Goal: Register for event/course: Sign up to attend an event or enroll in a course

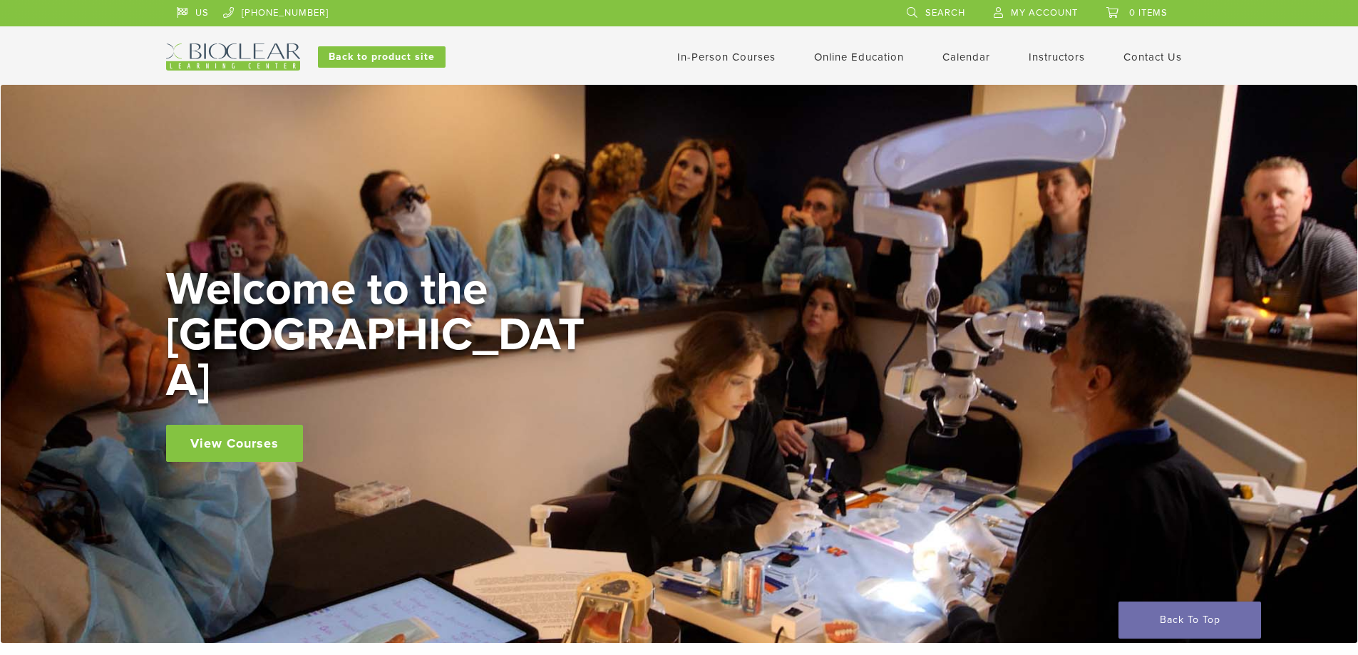
click at [743, 56] on link "In-Person Courses" at bounding box center [726, 57] width 98 height 13
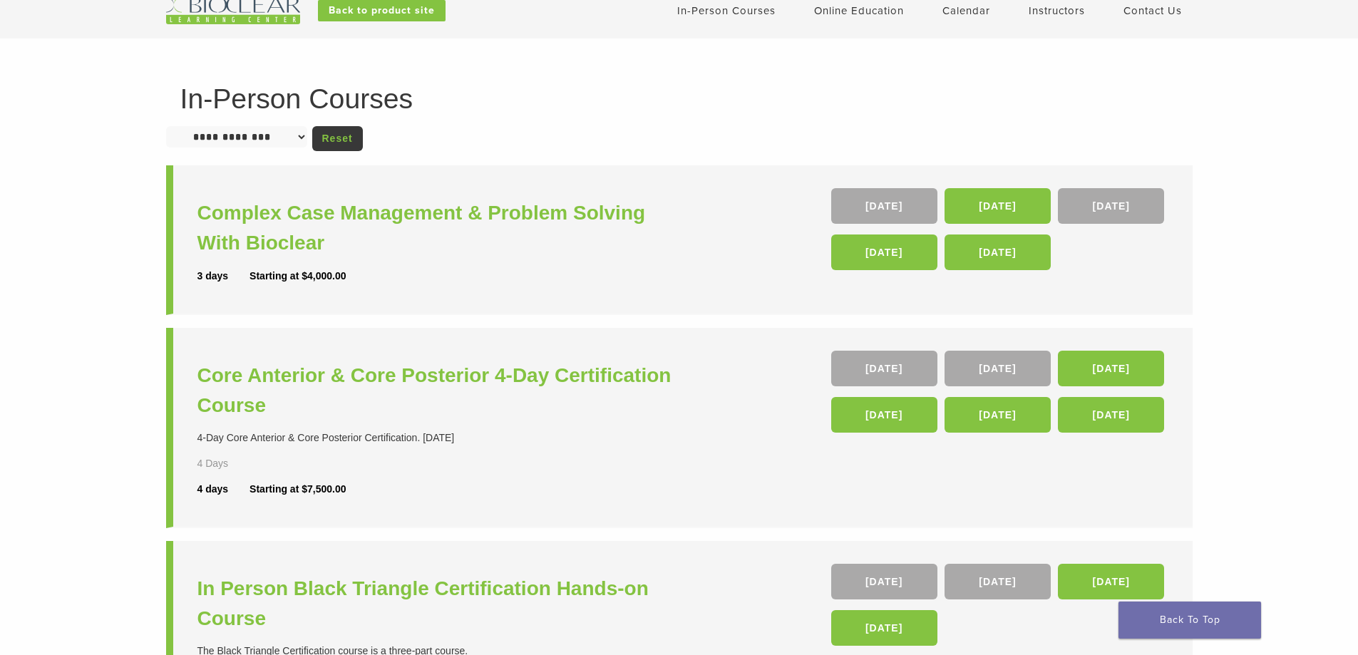
scroll to position [71, 0]
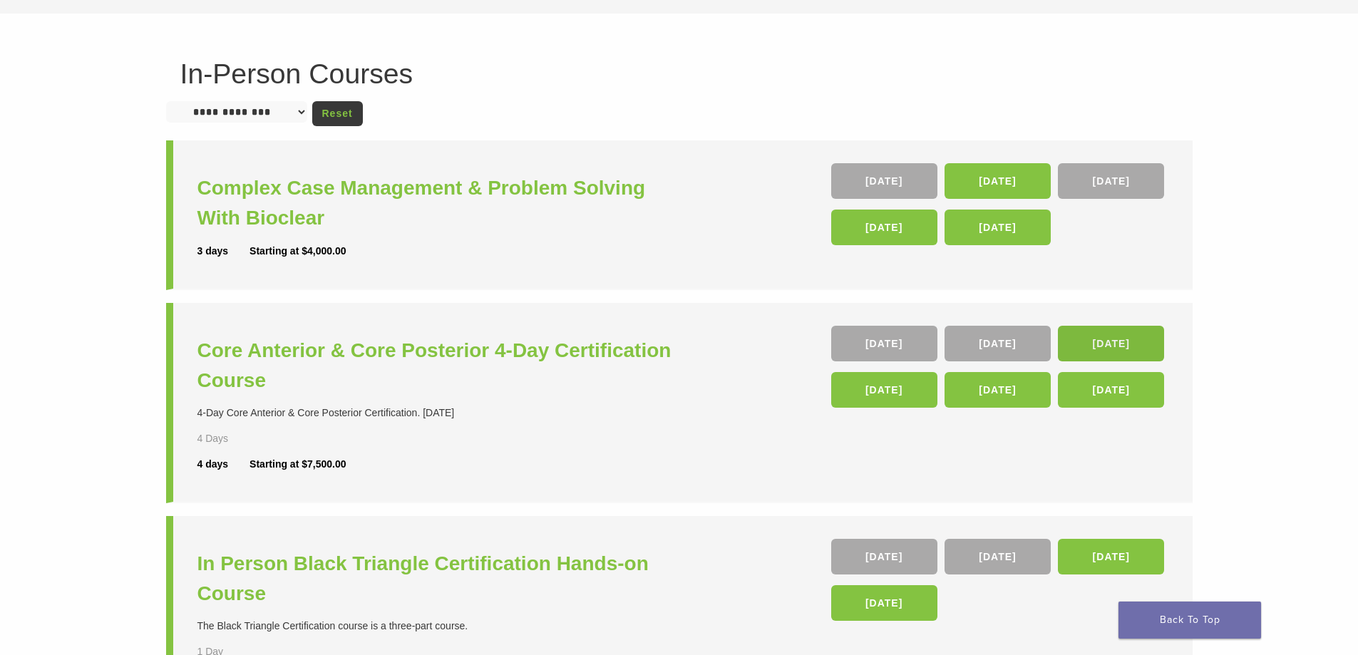
click at [1143, 346] on link "[DATE]" at bounding box center [1111, 344] width 106 height 36
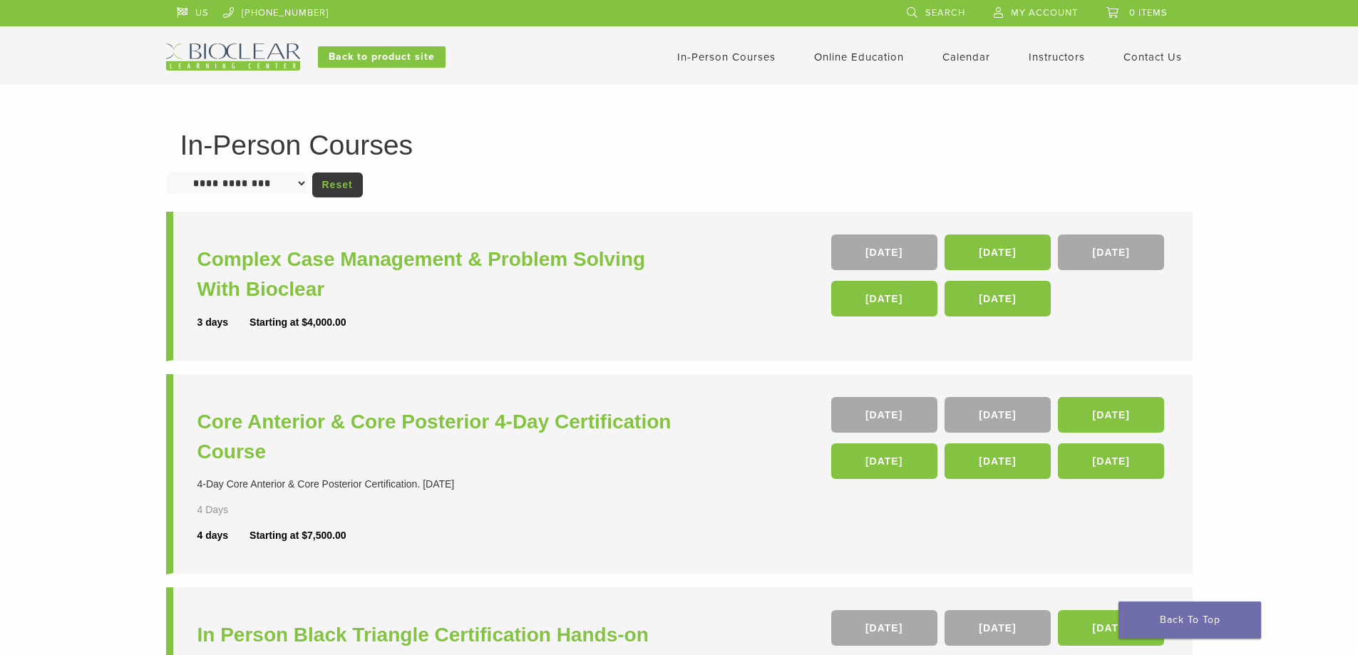
click at [706, 292] on li "Complex Case Management & Problem Solving With Bioclear 3 days Starting at $4,0…" at bounding box center [679, 287] width 1026 height 150
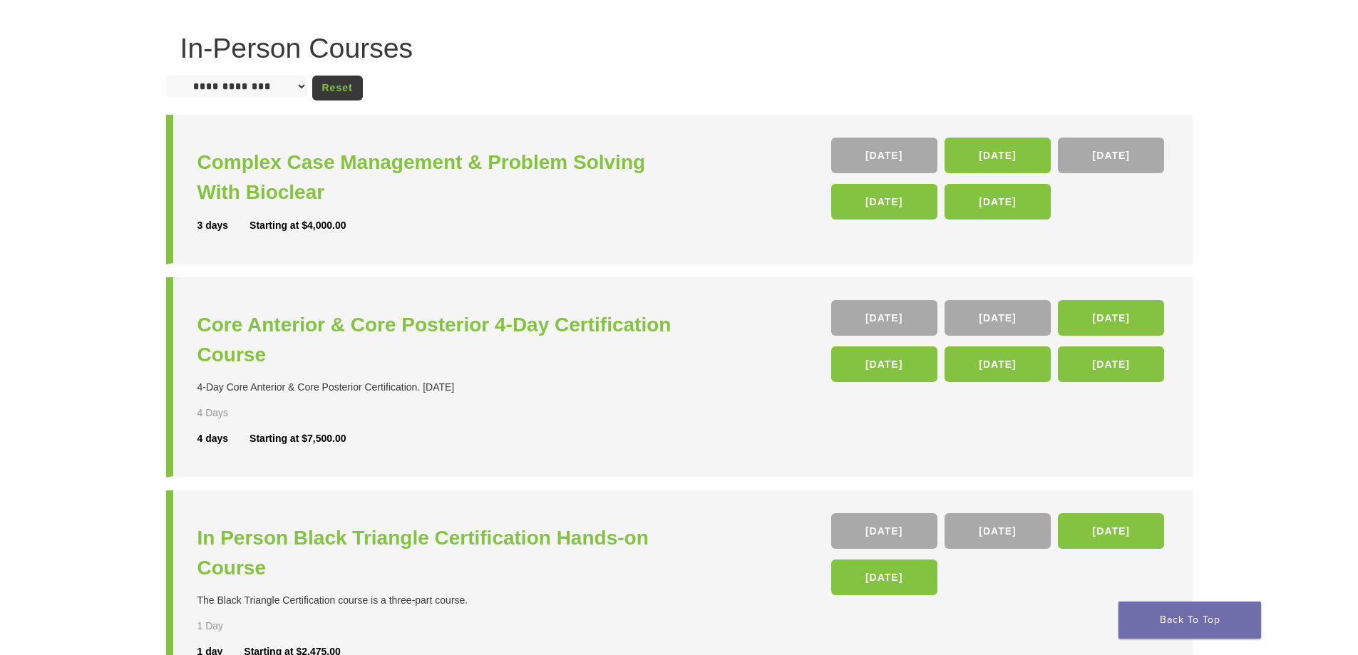
scroll to position [143, 0]
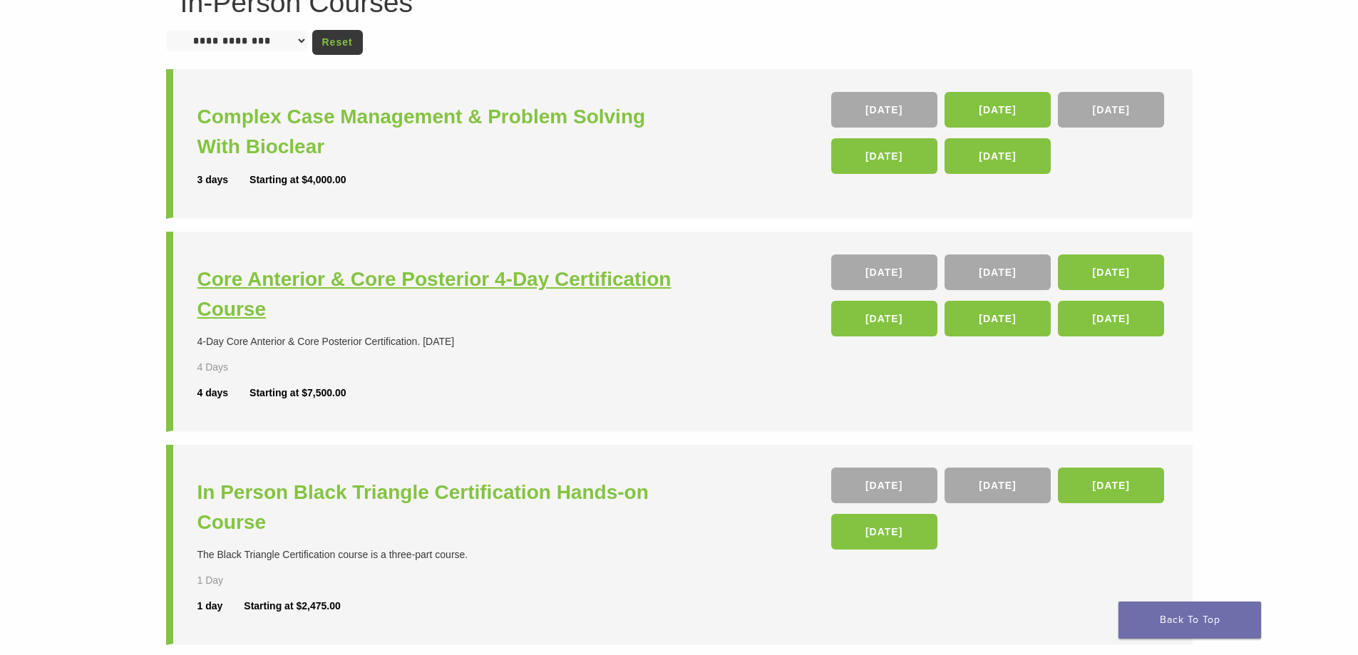
click at [529, 278] on h3 "Core Anterior & Core Posterior 4-Day Certification Course" at bounding box center [439, 294] width 485 height 60
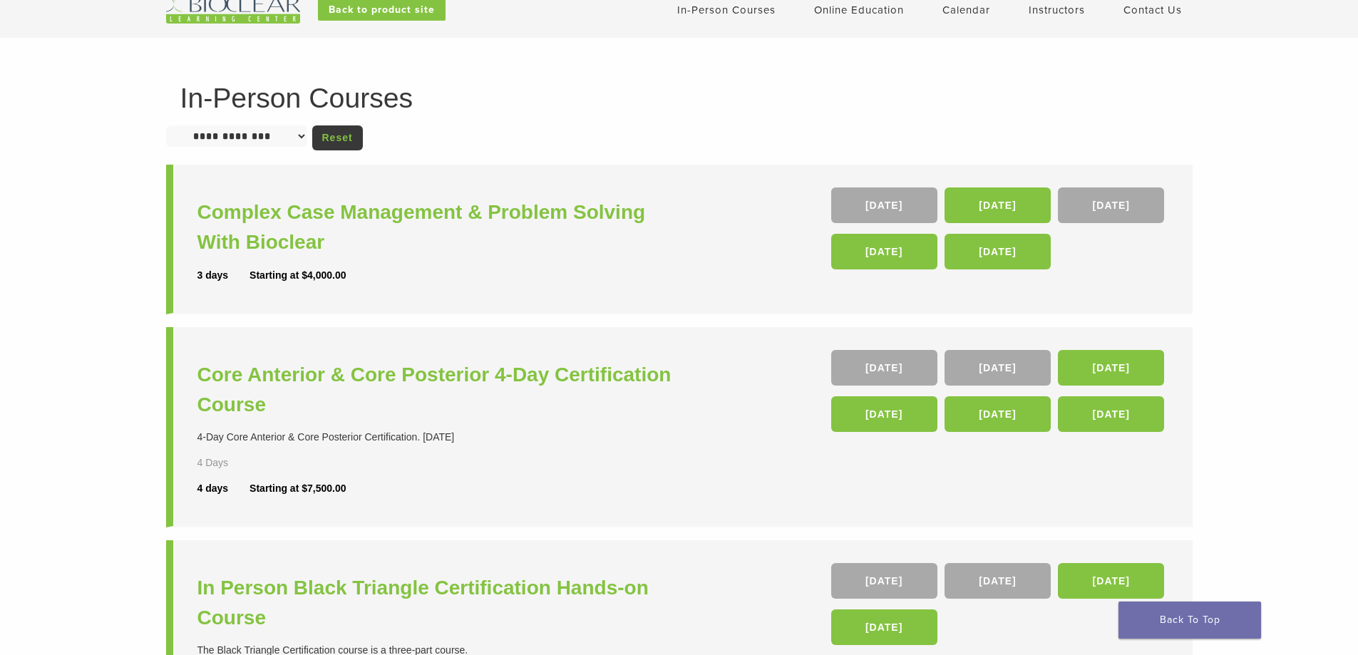
scroll to position [71, 0]
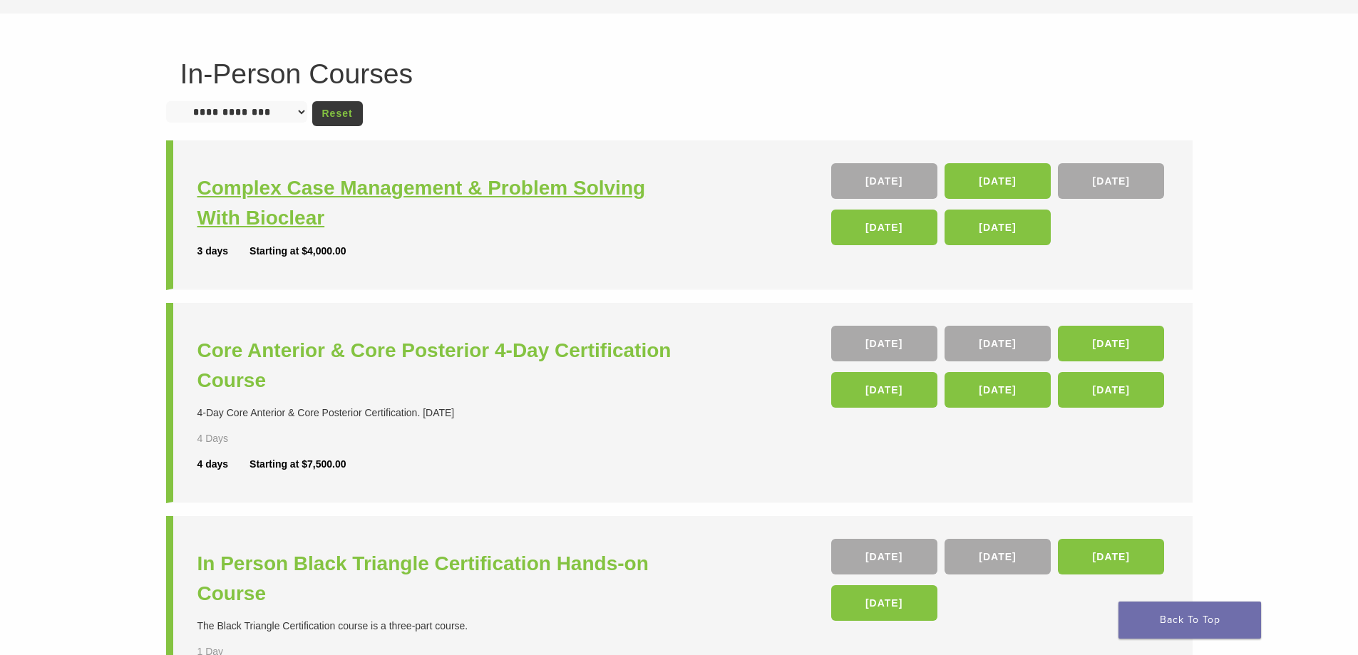
click at [319, 210] on h3 "Complex Case Management & Problem Solving With Bioclear" at bounding box center [439, 203] width 485 height 60
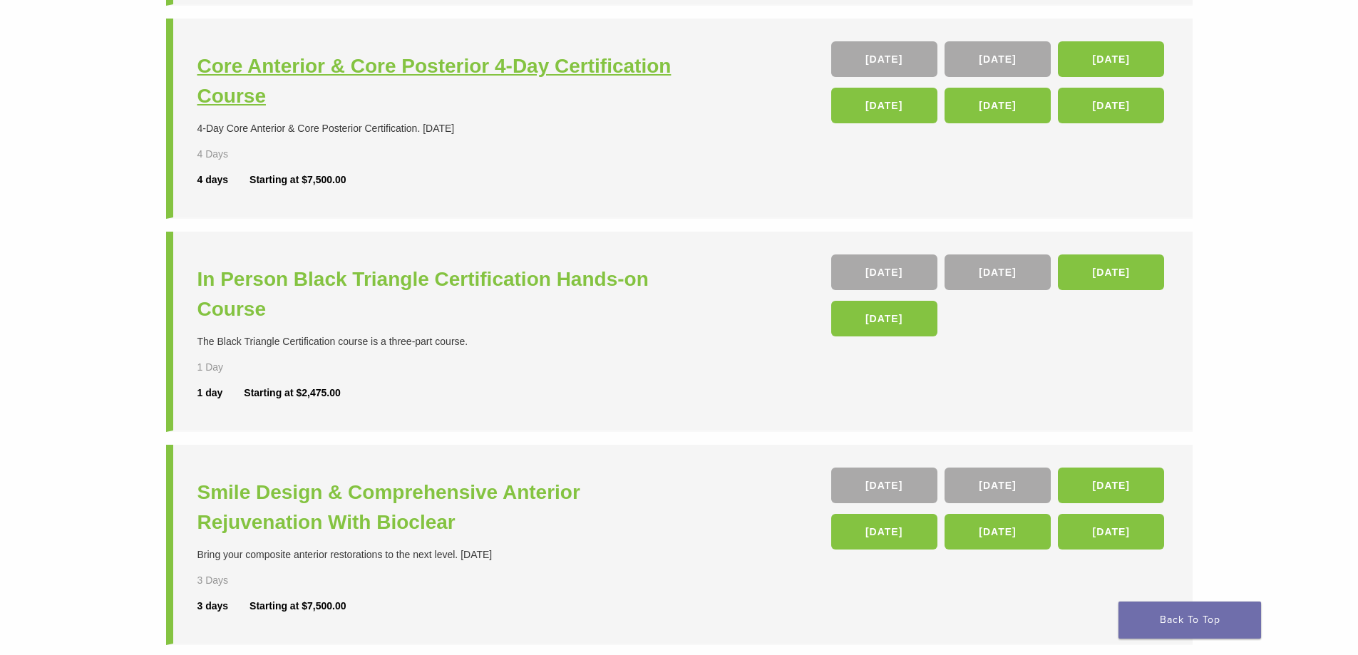
scroll to position [356, 0]
click at [986, 265] on link "26 Sep" at bounding box center [997, 272] width 106 height 36
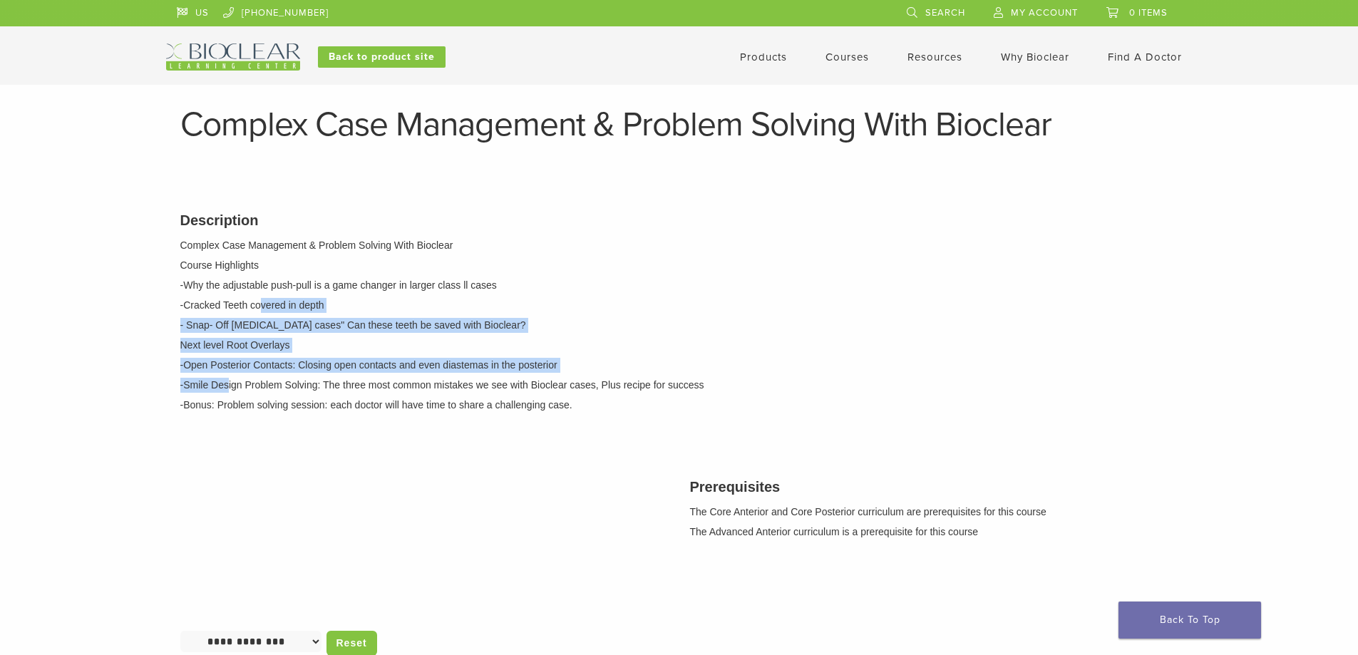
drag, startPoint x: 258, startPoint y: 302, endPoint x: 230, endPoint y: 391, distance: 94.2
click at [230, 391] on div "Description Complex Case Management & Problem Solving With Bioclear Course High…" at bounding box center [679, 310] width 1019 height 237
click at [230, 391] on p "-Smile Design Problem Solving: The three most common mistakes we see with Biocl…" at bounding box center [679, 385] width 998 height 15
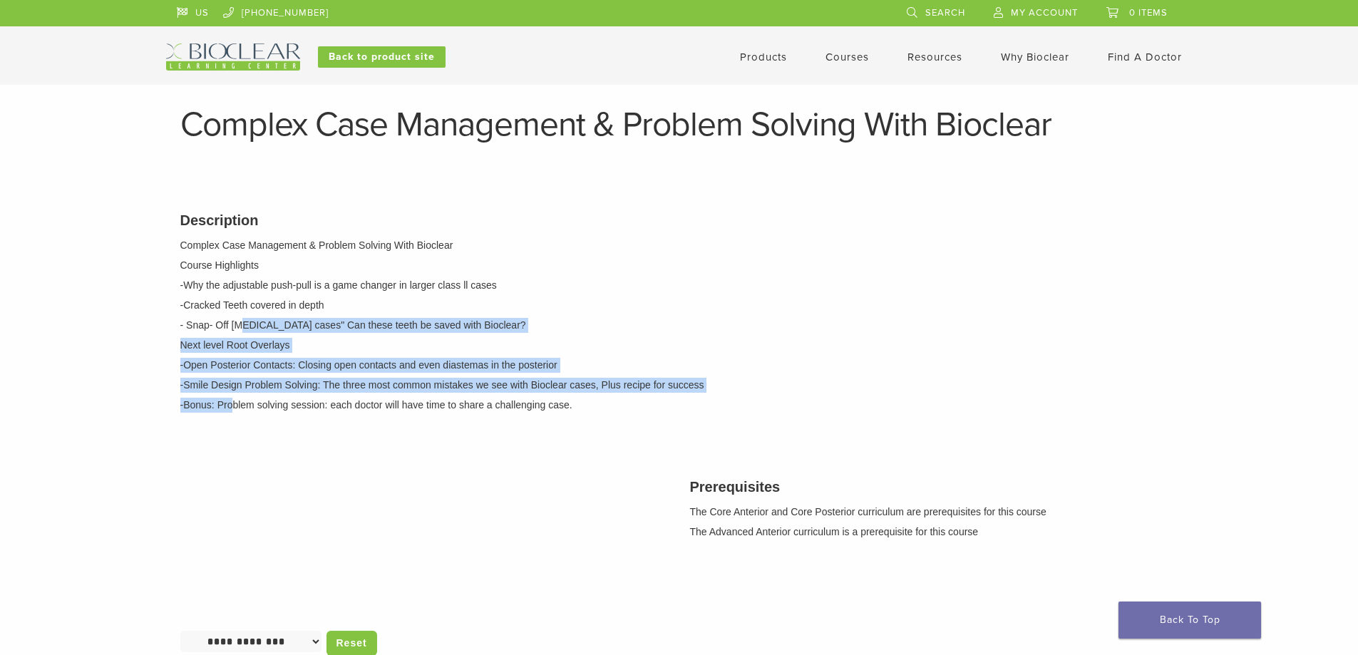
drag, startPoint x: 235, startPoint y: 421, endPoint x: 242, endPoint y: 301, distance: 120.6
click at [242, 301] on div "Description Complex Case Management & Problem Solving With Bioclear Course High…" at bounding box center [679, 310] width 1019 height 237
click at [242, 301] on p "-Cracked Teeth covered in depth" at bounding box center [679, 305] width 998 height 15
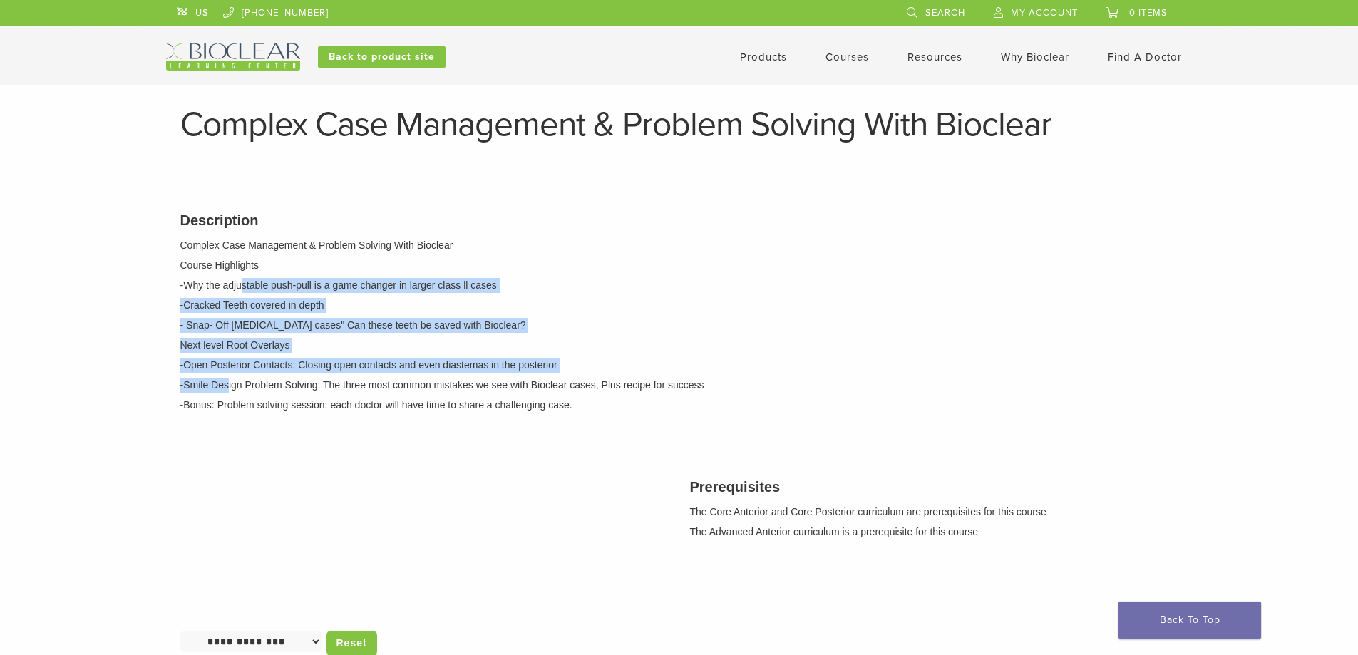
drag, startPoint x: 242, startPoint y: 287, endPoint x: 230, endPoint y: 391, distance: 104.8
click at [230, 391] on div "Description Complex Case Management & Problem Solving With Bioclear Course High…" at bounding box center [679, 310] width 1019 height 237
drag, startPoint x: 230, startPoint y: 391, endPoint x: 236, endPoint y: 413, distance: 23.0
click at [230, 392] on p "-Smile Design Problem Solving: The three most common mistakes we see with Biocl…" at bounding box center [679, 385] width 998 height 15
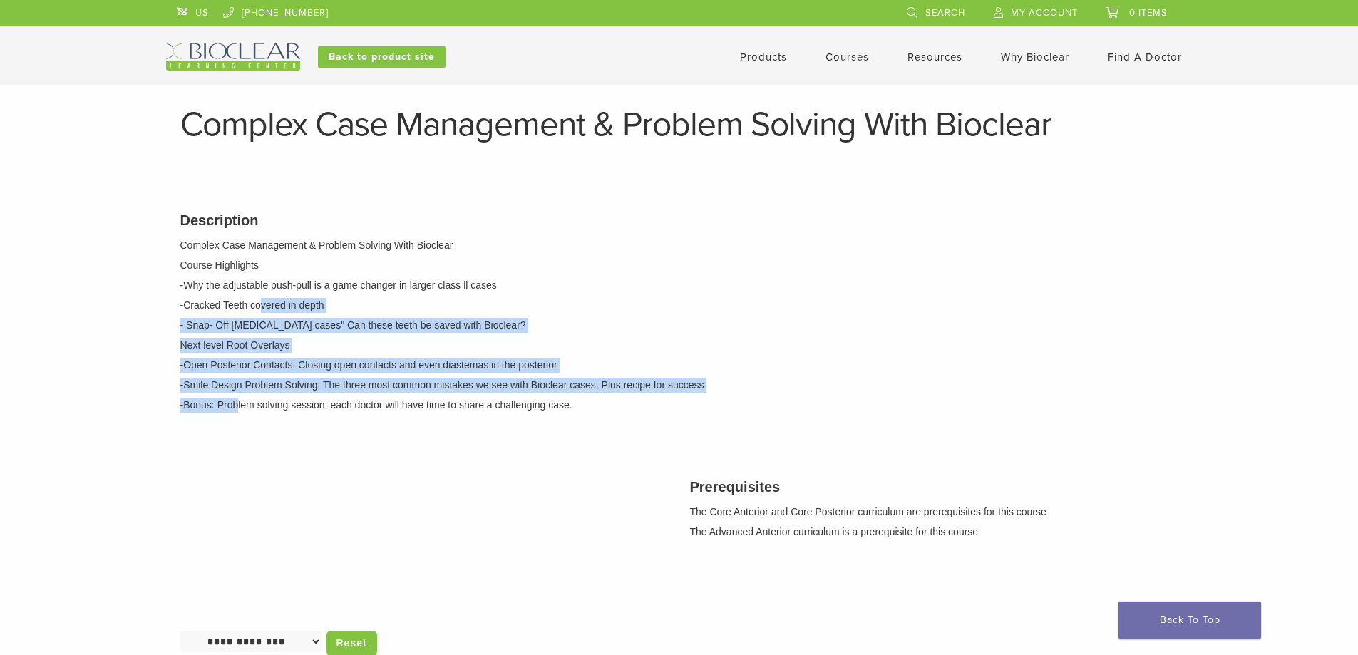
drag, startPoint x: 236, startPoint y: 413, endPoint x: 259, endPoint y: 309, distance: 106.0
click at [259, 309] on div "Description Complex Case Management & Problem Solving With Bioclear Course High…" at bounding box center [679, 310] width 1019 height 237
click at [259, 309] on p "-Cracked Teeth covered in depth" at bounding box center [679, 305] width 998 height 15
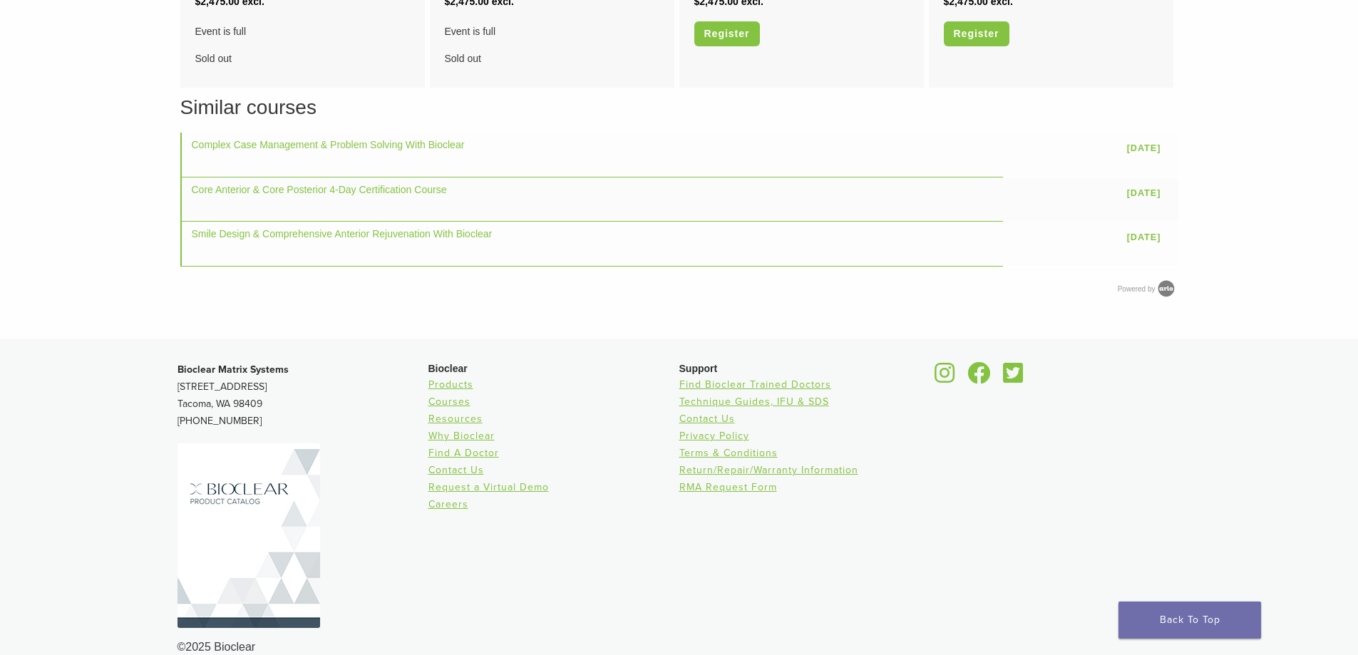
scroll to position [784, 0]
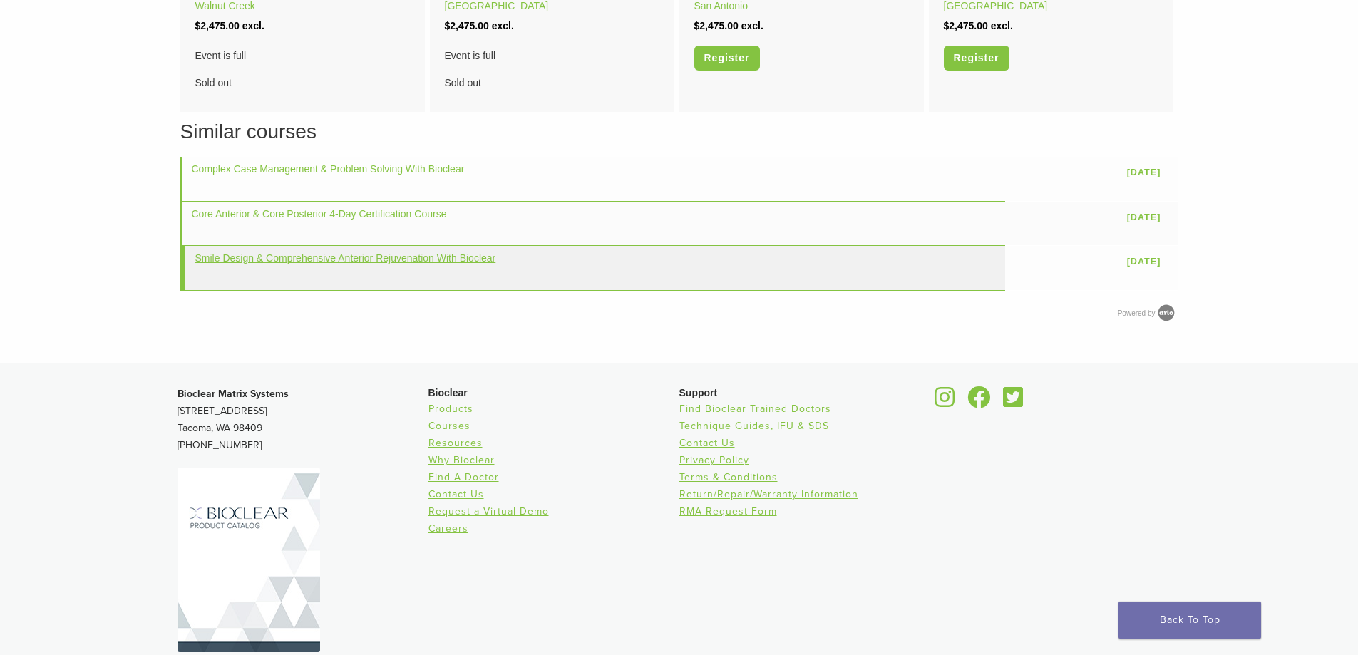
click at [269, 264] on link "Smile Design & Comprehensive Anterior Rejuvenation With Bioclear" at bounding box center [345, 257] width 301 height 11
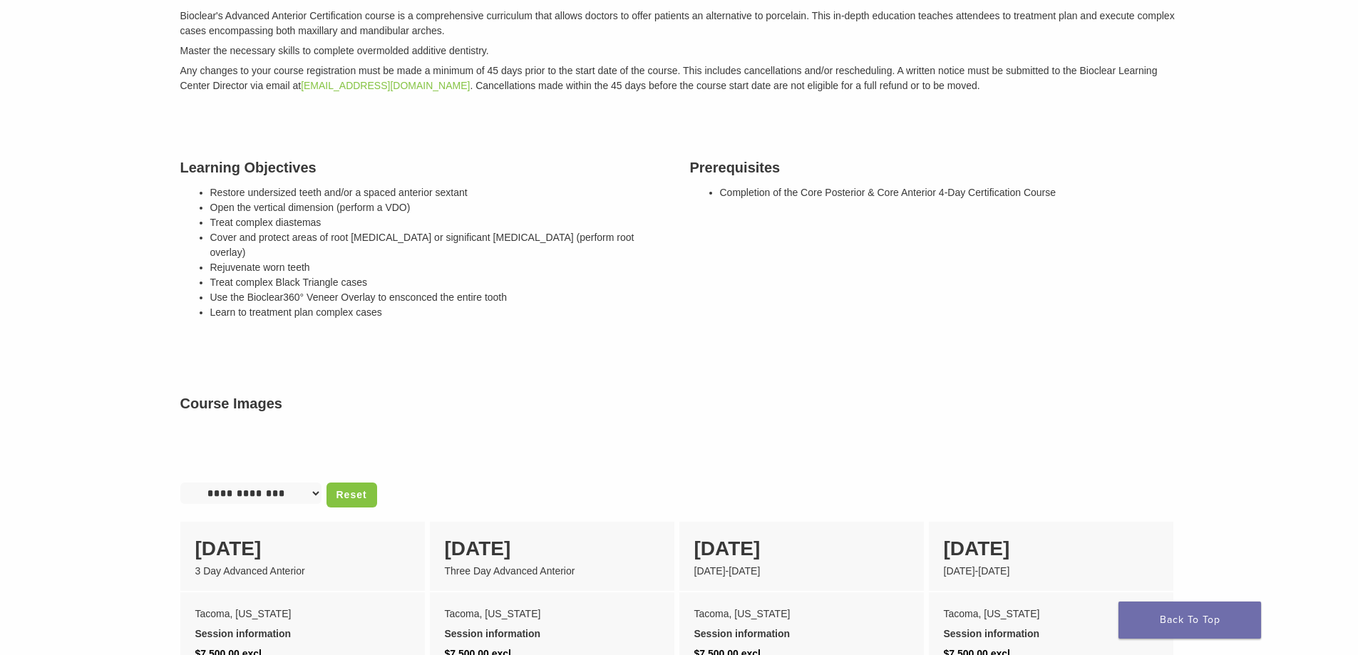
scroll to position [285, 0]
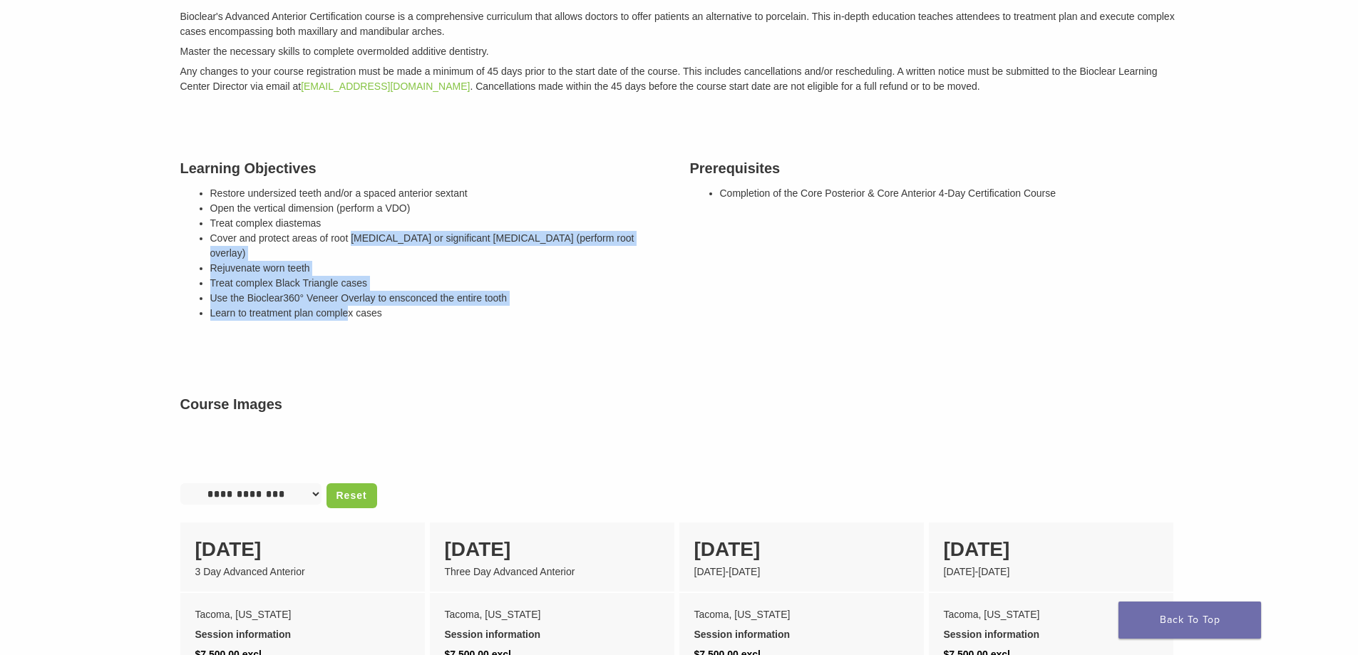
drag, startPoint x: 353, startPoint y: 243, endPoint x: 349, endPoint y: 303, distance: 60.0
click at [349, 303] on ul "Restore undersized teeth and/or a spaced anterior sextant Open the vertical dim…" at bounding box center [439, 253] width 458 height 135
click at [349, 307] on span "Learn to treatment plan complex cases" at bounding box center [296, 312] width 172 height 11
drag, startPoint x: 328, startPoint y: 338, endPoint x: 314, endPoint y: 192, distance: 146.0
click at [314, 193] on div "Description Smile design & comprehensive anterior rejuvenation with Bioclear Ce…" at bounding box center [679, 208] width 1019 height 561
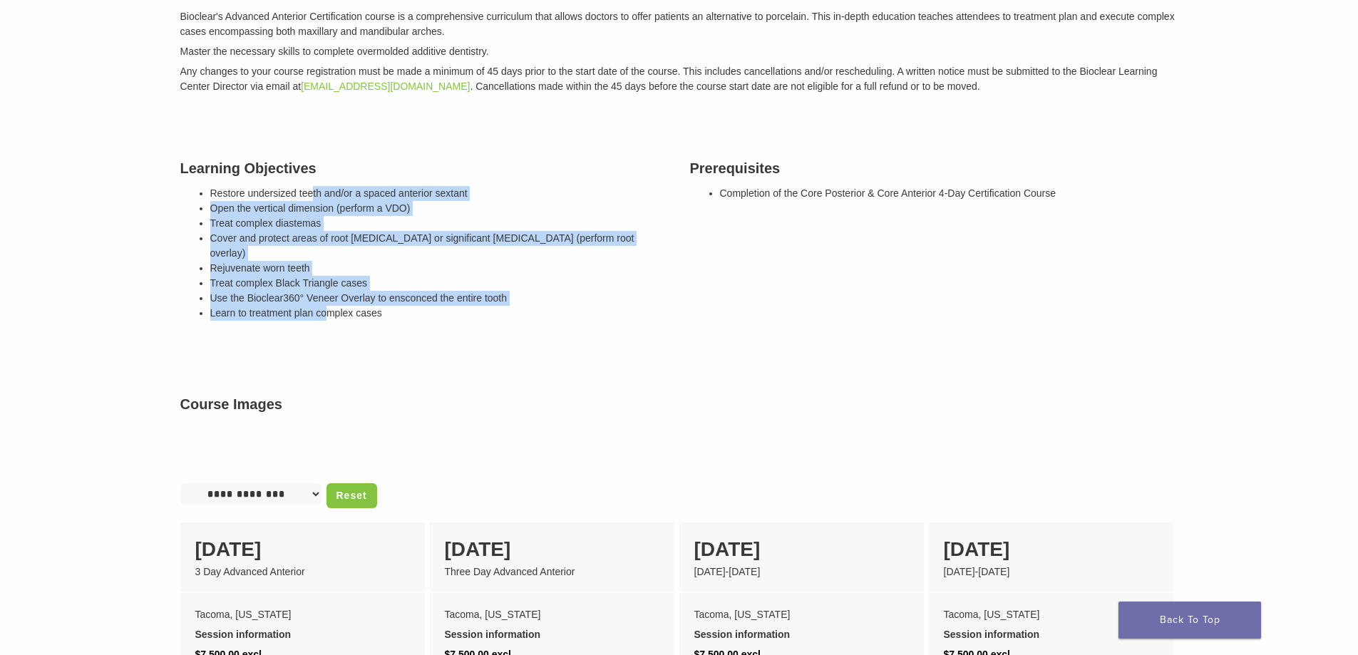
click at [314, 192] on li "Restore undersized teeth and/or a spaced anterior sextant" at bounding box center [439, 193] width 458 height 15
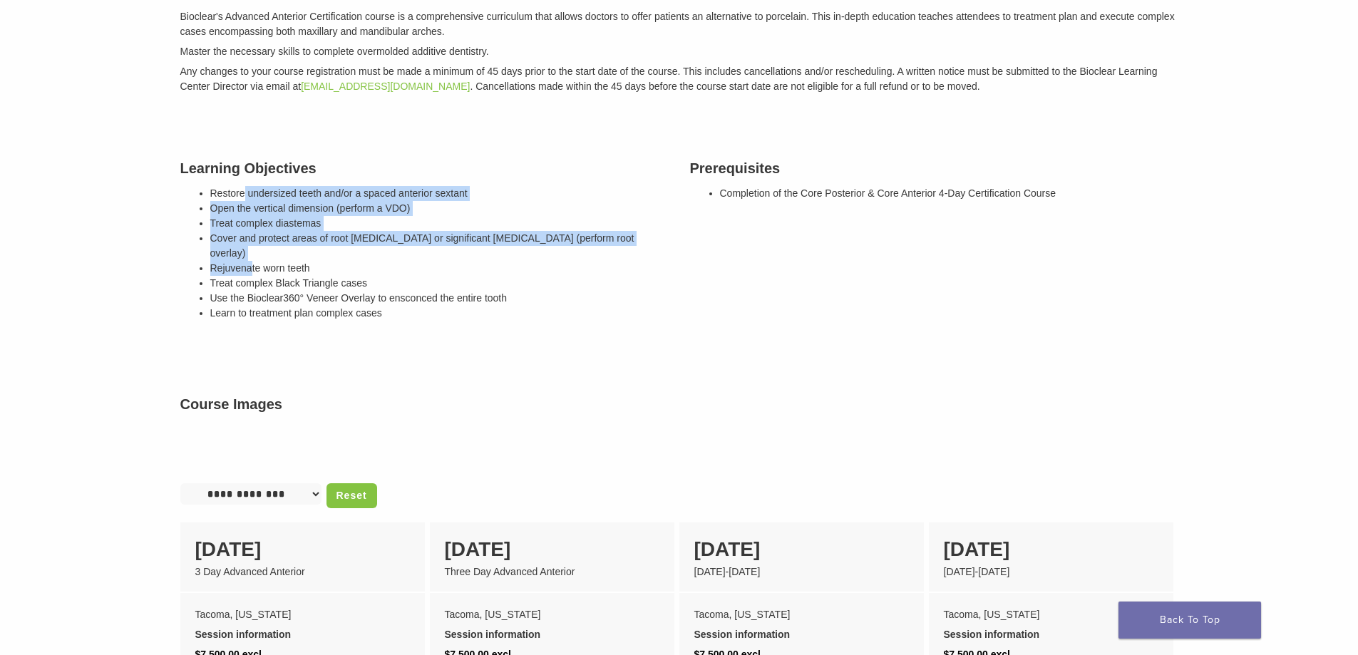
drag, startPoint x: 243, startPoint y: 200, endPoint x: 249, endPoint y: 259, distance: 59.5
click at [249, 259] on ul "Restore undersized teeth and/or a spaced anterior sextant Open the vertical dim…" at bounding box center [439, 253] width 458 height 135
click at [250, 261] on li "Rejuvenate worn teeth" at bounding box center [439, 268] width 458 height 15
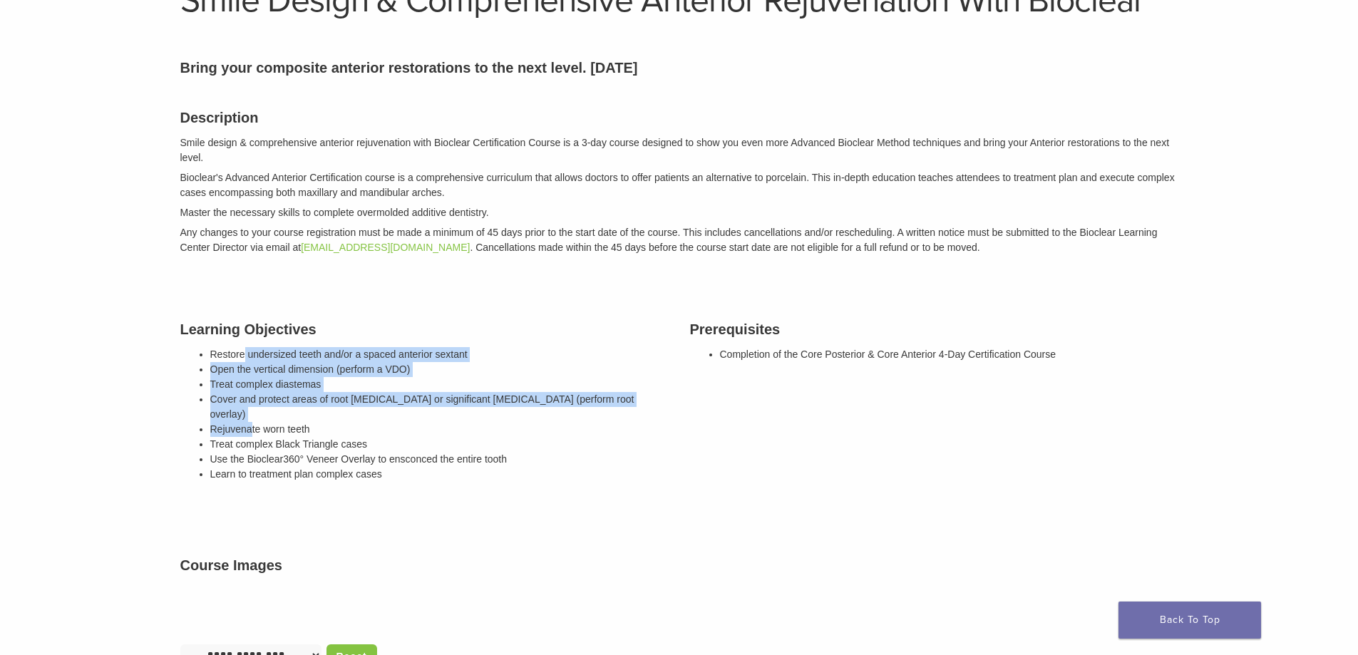
scroll to position [0, 0]
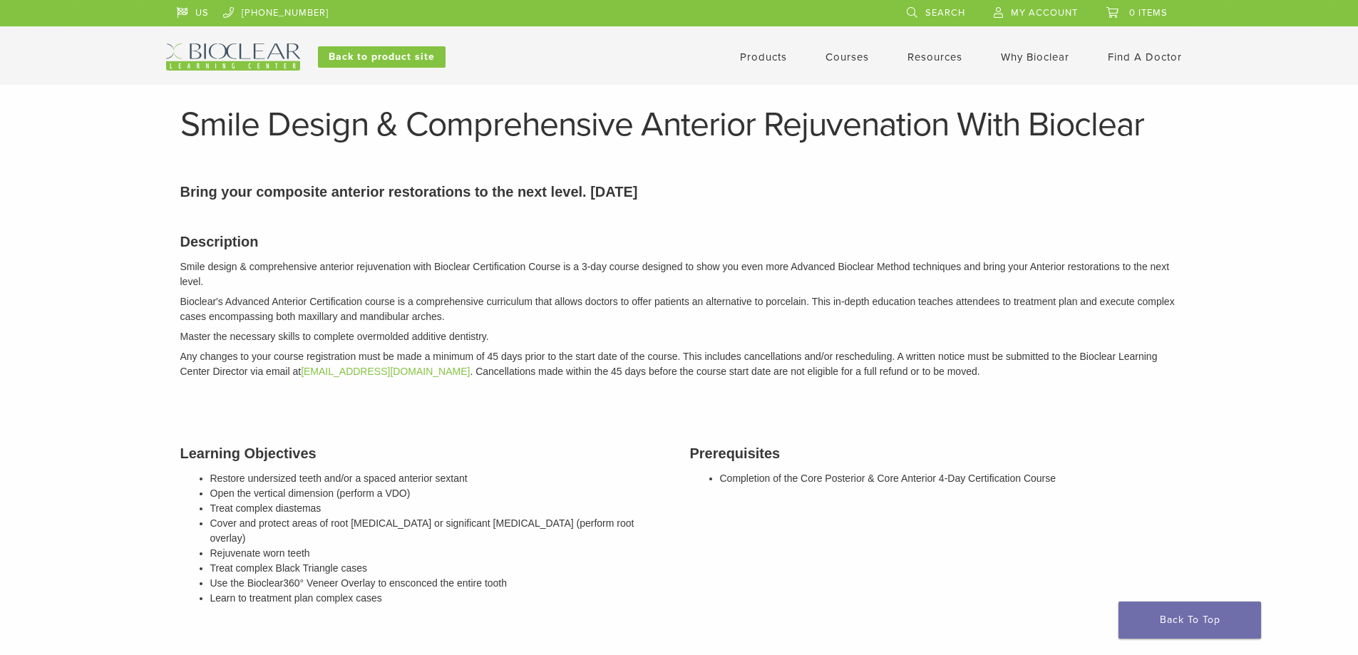
click at [857, 63] on link "Courses" at bounding box center [846, 57] width 43 height 13
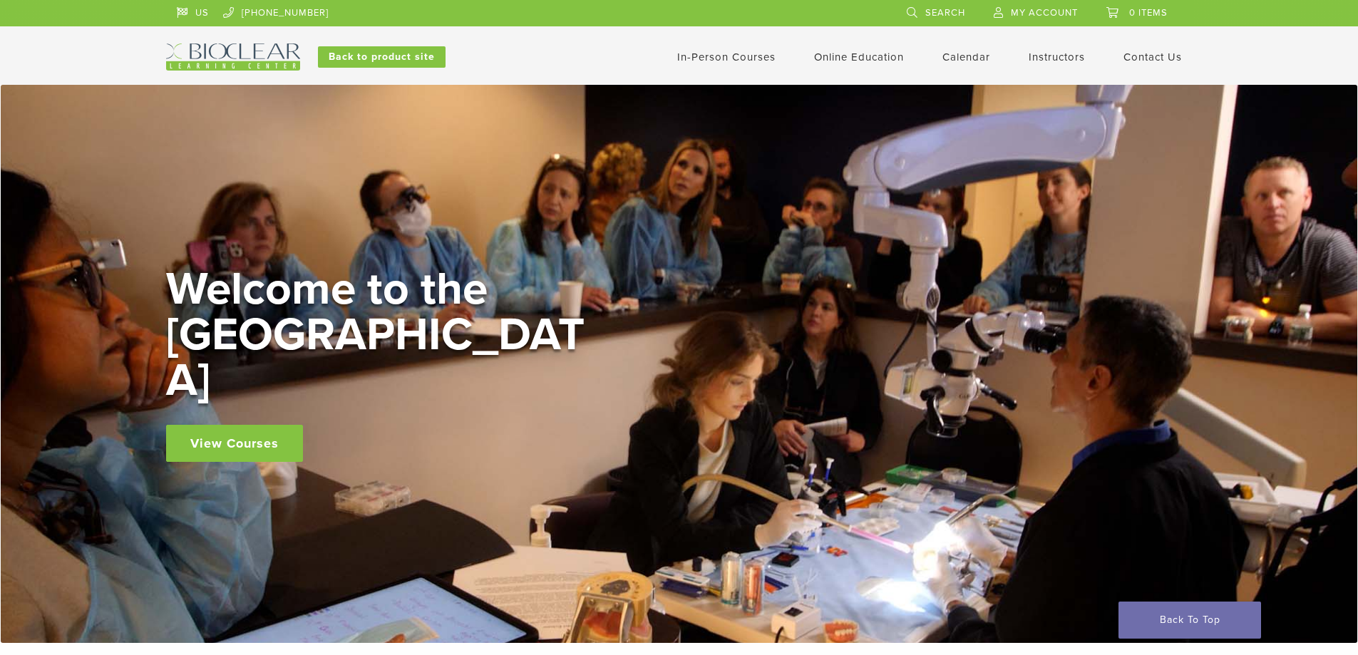
click at [732, 60] on link "In-Person Courses" at bounding box center [726, 57] width 98 height 13
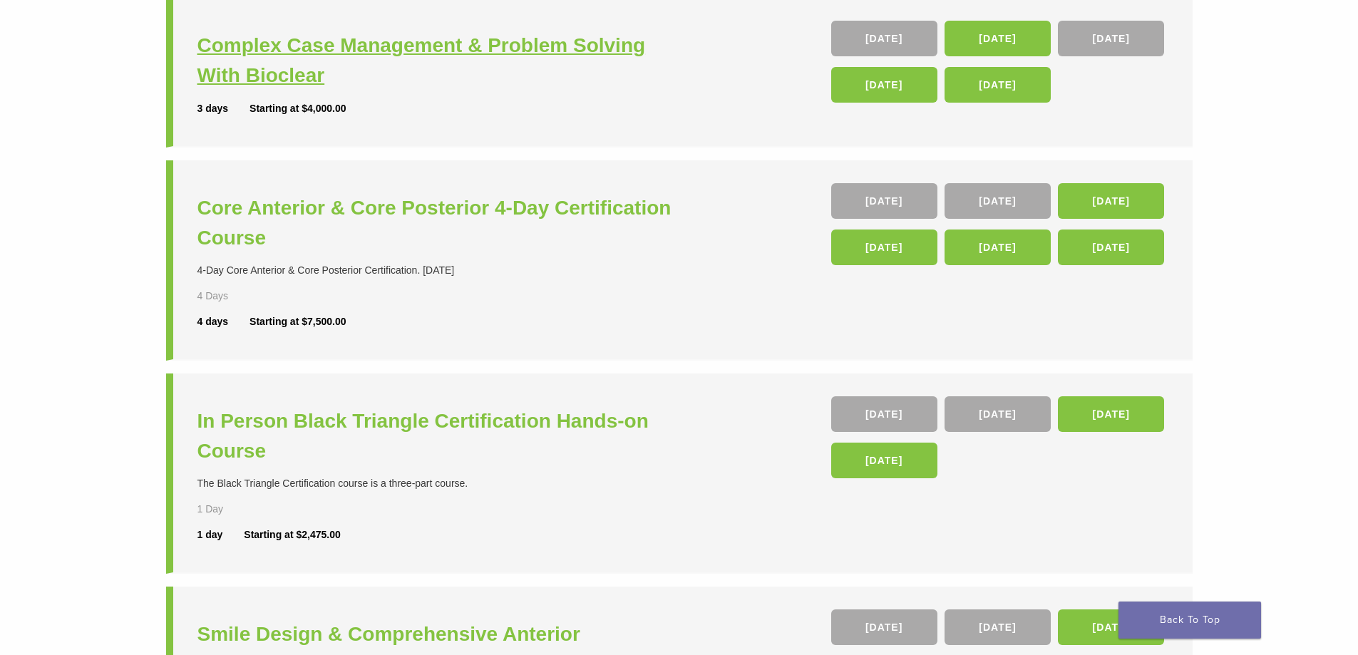
scroll to position [428, 0]
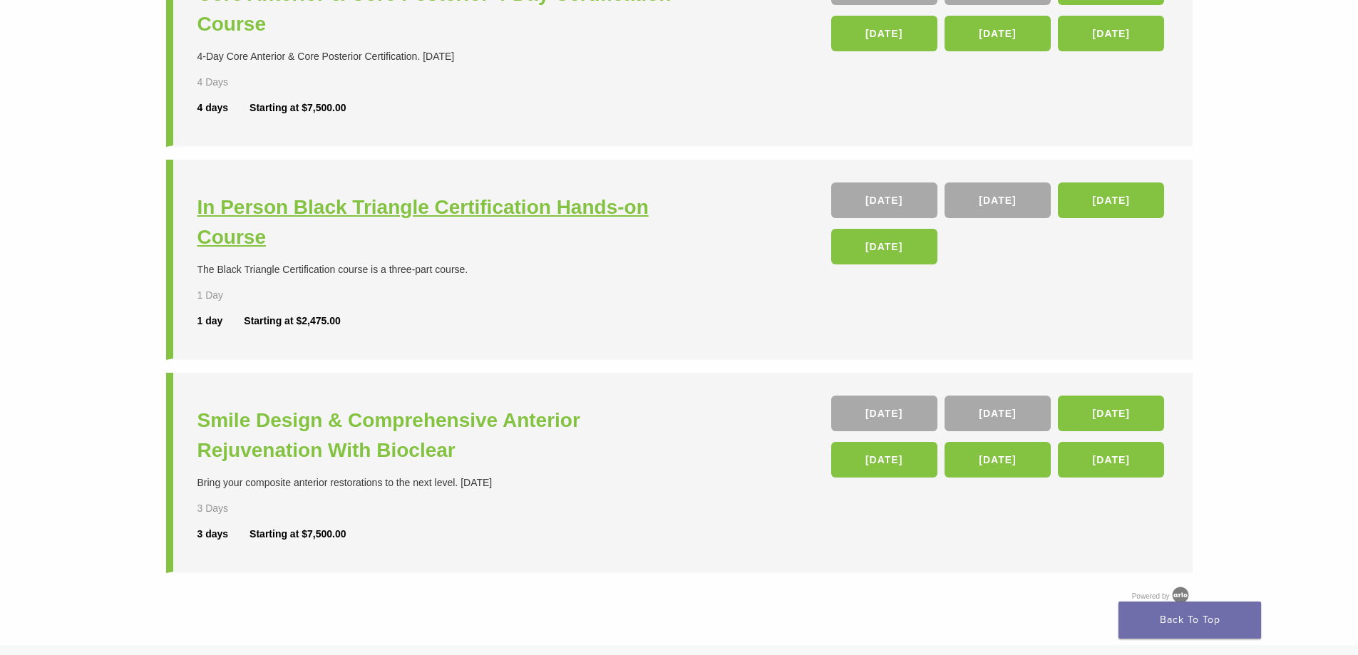
click at [529, 209] on h3 "In Person Black Triangle Certification Hands-on Course" at bounding box center [439, 222] width 485 height 60
